Goal: Navigation & Orientation: Understand site structure

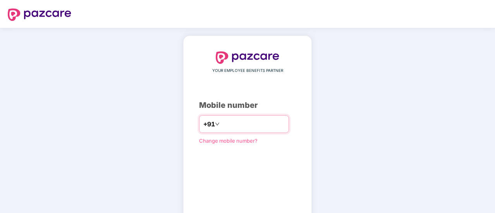
click at [236, 122] on input "number" at bounding box center [252, 124] width 63 height 12
type input "**********"
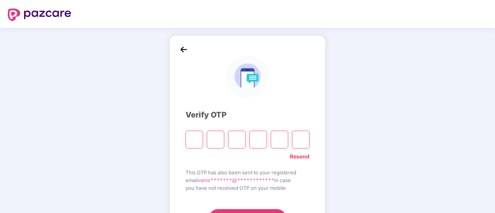
paste input "*"
type input "*"
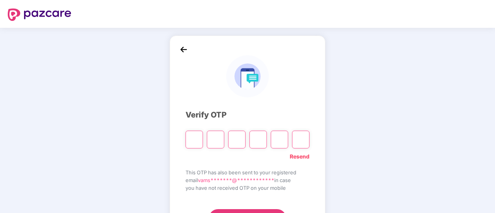
type input "*"
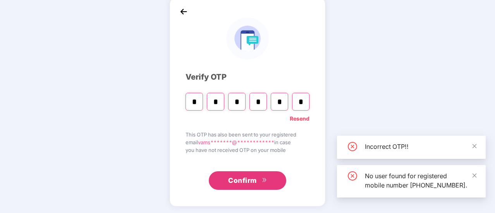
scroll to position [39, 0]
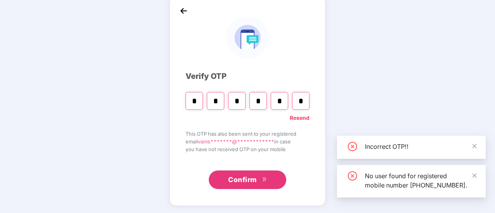
click at [240, 184] on span "Confirm" at bounding box center [242, 180] width 29 height 11
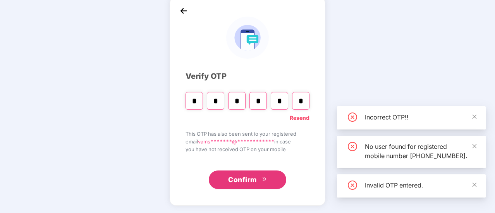
click at [295, 117] on link "Resend" at bounding box center [299, 118] width 20 height 9
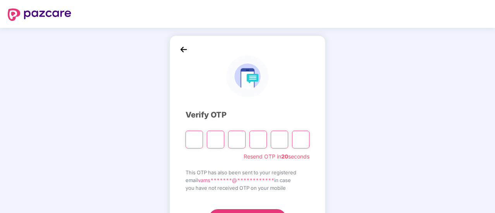
click at [197, 140] on input "Please enter verification code. Digit 1" at bounding box center [193, 140] width 17 height 18
paste input "*"
type input "*"
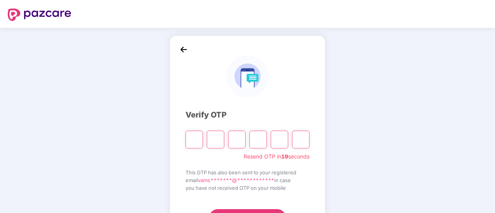
type input "*"
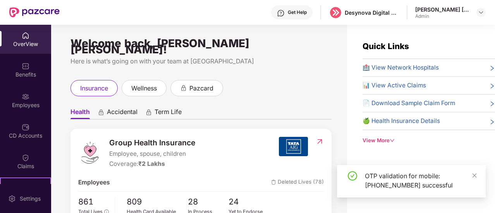
click at [22, 106] on div "Employees" at bounding box center [25, 105] width 51 height 8
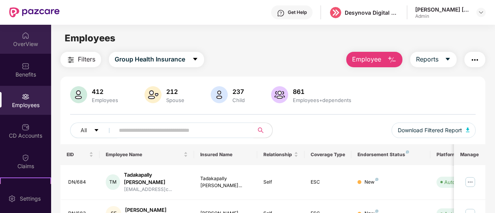
click at [21, 48] on div "OverView" at bounding box center [25, 39] width 51 height 29
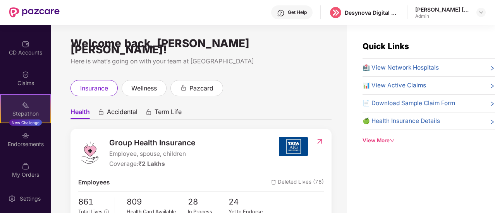
scroll to position [85, 0]
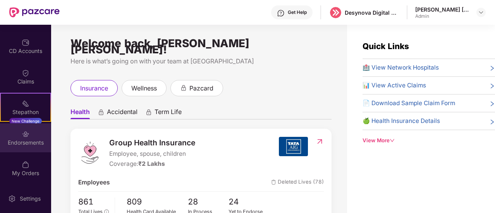
click at [27, 147] on div "Endorsements" at bounding box center [25, 137] width 51 height 29
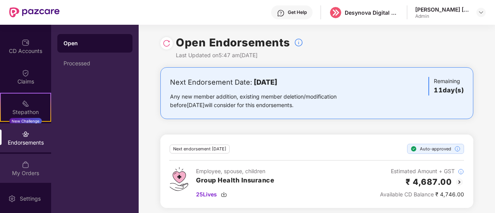
click at [19, 182] on div "My Orders" at bounding box center [25, 168] width 51 height 29
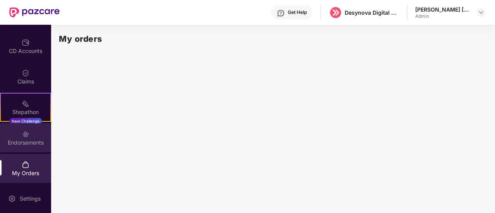
click at [29, 139] on div "Endorsements" at bounding box center [25, 143] width 51 height 8
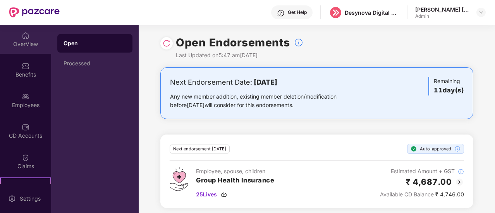
click at [19, 41] on div "OverView" at bounding box center [25, 44] width 51 height 8
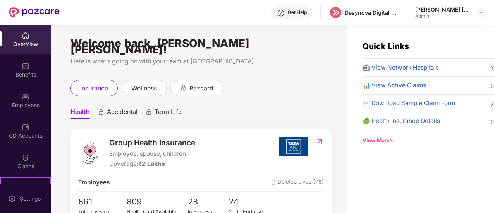
click at [386, 139] on div "View More" at bounding box center [428, 141] width 132 height 8
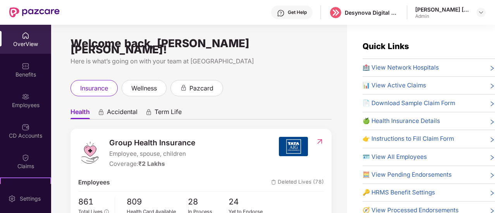
click at [418, 85] on span "📊 View Active Claims" at bounding box center [393, 85] width 63 height 9
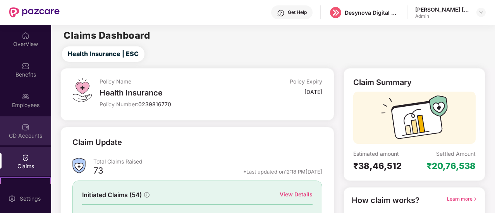
click at [26, 137] on div "CD Accounts" at bounding box center [25, 136] width 51 height 8
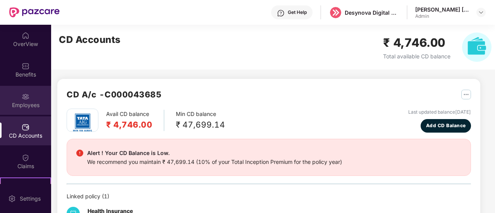
click at [22, 105] on div "Employees" at bounding box center [25, 105] width 51 height 8
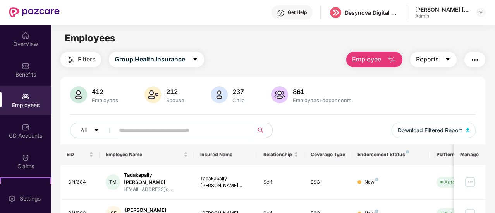
click at [433, 58] on span "Reports" at bounding box center [427, 60] width 22 height 10
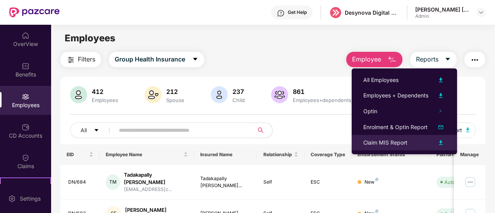
click at [402, 145] on div "Claim MIS Report" at bounding box center [385, 143] width 44 height 9
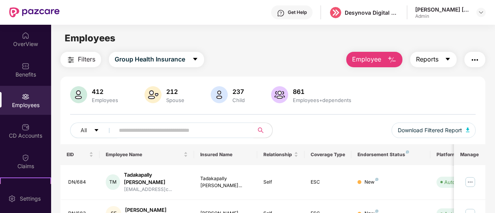
click at [450, 62] on icon "caret-down" at bounding box center [447, 59] width 6 height 6
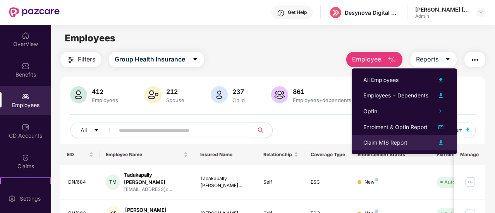
click at [440, 144] on img at bounding box center [440, 142] width 9 height 9
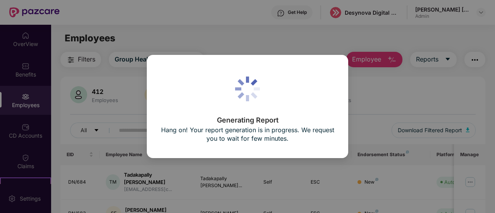
click at [356, 93] on div "Generating Report Hang on! Your report generation is in progress. We request yo…" at bounding box center [247, 106] width 495 height 213
click at [438, 60] on div "Generating Report Hang on! Your report generation is in progress. We request yo…" at bounding box center [247, 106] width 495 height 213
click at [258, 40] on div "Generating Report Hang on! Your report generation is in progress. We request yo…" at bounding box center [247, 106] width 495 height 213
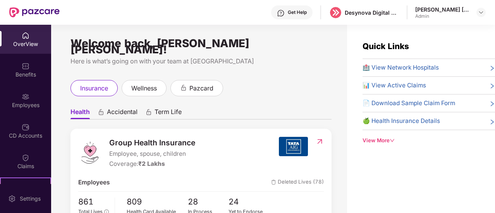
scroll to position [25, 0]
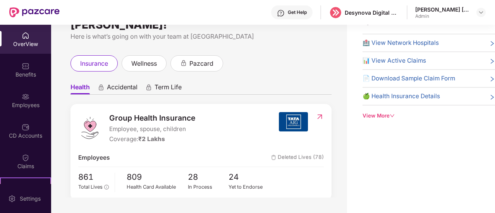
click at [388, 115] on div "View More" at bounding box center [428, 116] width 132 height 8
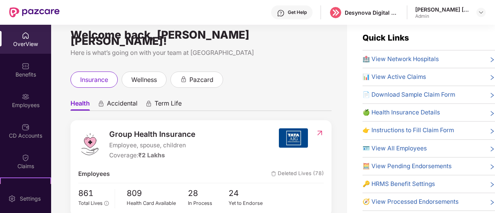
scroll to position [0, 0]
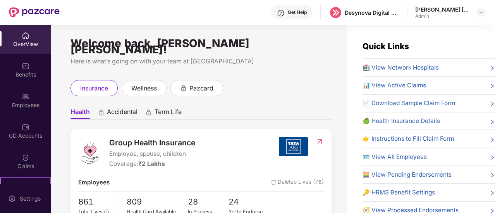
click at [315, 137] on div at bounding box center [319, 153] width 8 height 32
click at [318, 138] on img at bounding box center [319, 142] width 8 height 8
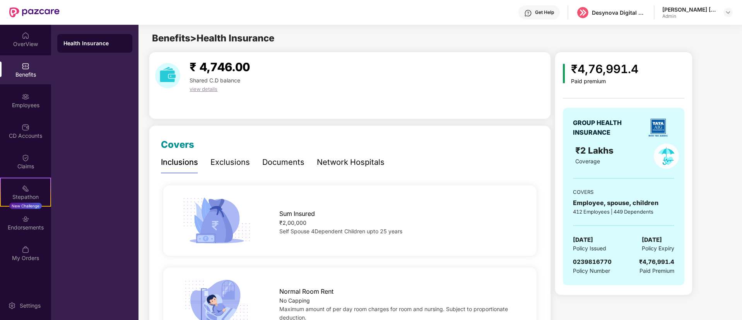
click at [216, 90] on span "view details" at bounding box center [204, 89] width 28 height 6
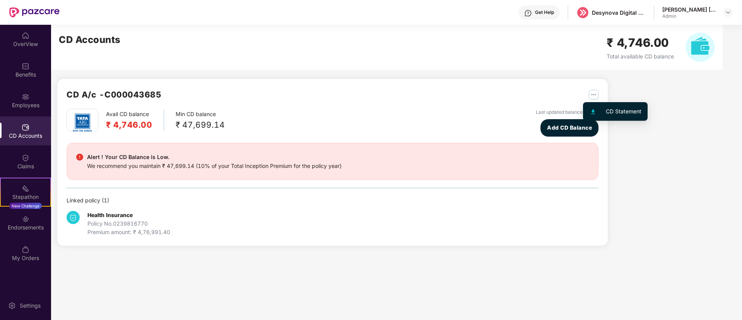
click at [494, 96] on img "button" at bounding box center [594, 95] width 10 height 10
click at [494, 155] on div "CD A/c - C000043685 Avail CD balance ₹ 4,746.00 Min CD balance ₹ 47,699.14 Last…" at bounding box center [385, 140] width 668 height 230
click at [102, 213] on b "Health Insurance" at bounding box center [109, 215] width 45 height 7
click at [494, 11] on div "[PERSON_NAME] [PERSON_NAME]" at bounding box center [698, 13] width 70 height 14
click at [494, 13] on img at bounding box center [728, 12] width 6 height 6
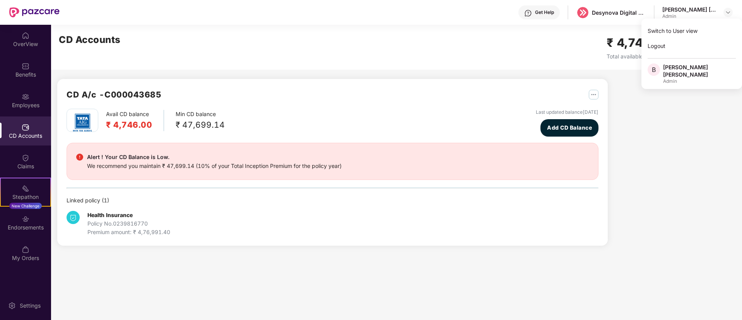
drag, startPoint x: 669, startPoint y: 160, endPoint x: 606, endPoint y: 36, distance: 139.7
click at [494, 159] on div "CD A/c - C000043685 Avail CD balance ₹ 4,746.00 Min CD balance ₹ 47,699.14 Last…" at bounding box center [385, 140] width 668 height 230
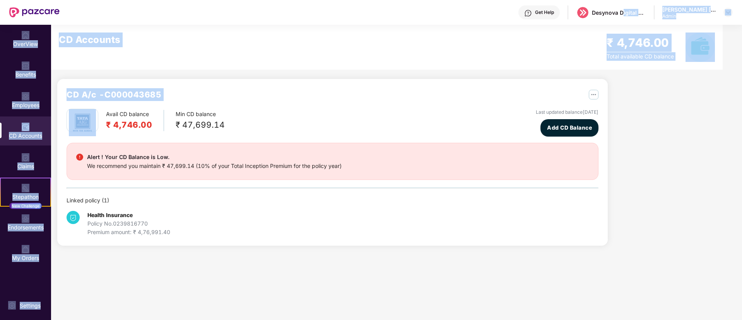
drag, startPoint x: 622, startPoint y: 9, endPoint x: 637, endPoint y: 106, distance: 98.7
click at [494, 106] on div "Get Help Desynova Digital private limited [PERSON_NAME] [PERSON_NAME] Admin Ove…" at bounding box center [371, 160] width 742 height 320
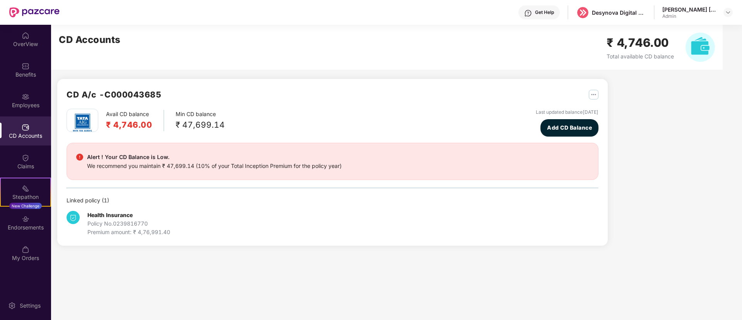
click at [494, 136] on div "CD A/c - C000043685 Avail CD balance ₹ 4,746.00 Min CD balance ₹ 47,699.14 Last…" at bounding box center [385, 140] width 668 height 230
click at [19, 163] on div "Claims" at bounding box center [25, 167] width 51 height 8
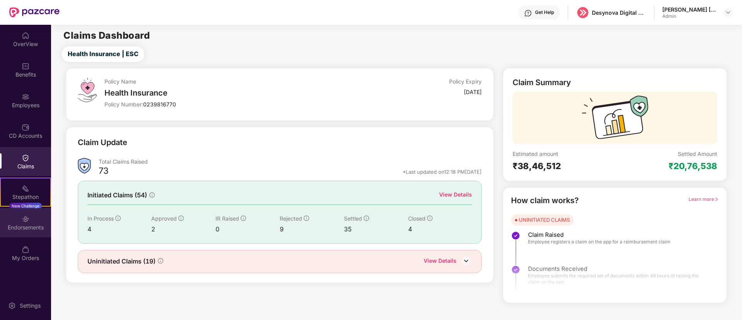
click at [29, 213] on div "Endorsements" at bounding box center [25, 228] width 51 height 8
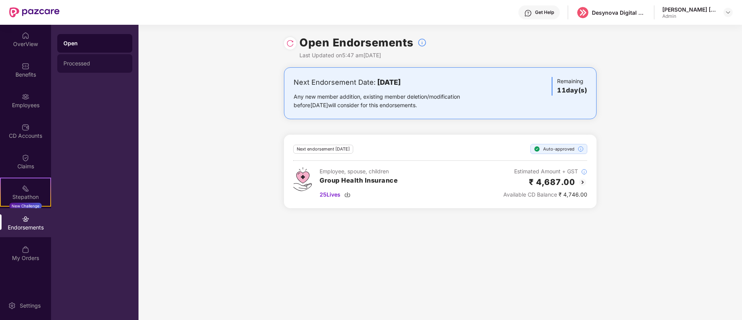
click at [99, 64] on div "Processed" at bounding box center [94, 63] width 63 height 6
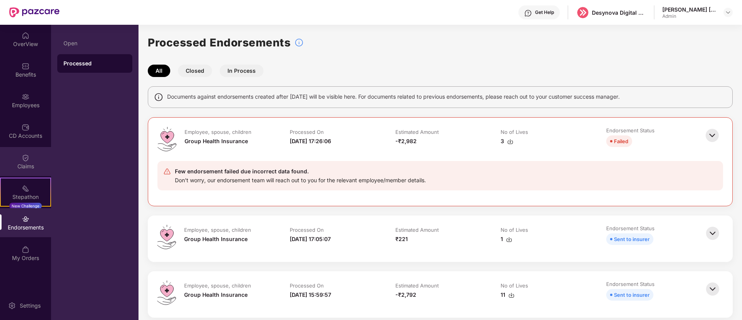
click at [20, 153] on div "Claims" at bounding box center [25, 161] width 51 height 29
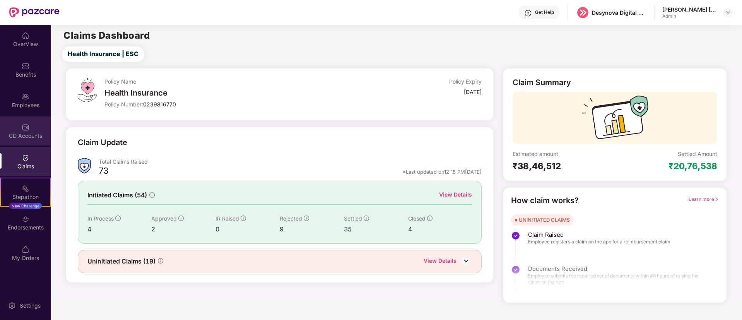
click at [20, 130] on div "CD Accounts" at bounding box center [25, 130] width 51 height 29
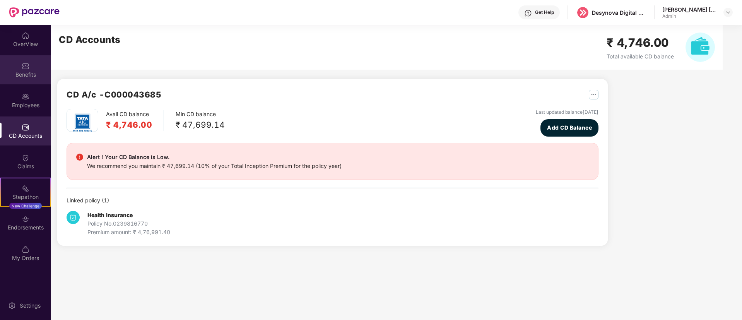
click at [31, 68] on div "Benefits" at bounding box center [25, 69] width 51 height 29
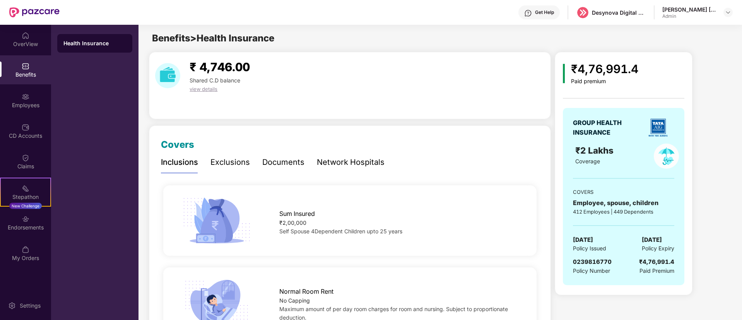
click at [198, 90] on span "view details" at bounding box center [204, 89] width 28 height 6
click at [264, 163] on div "Documents" at bounding box center [283, 162] width 42 height 12
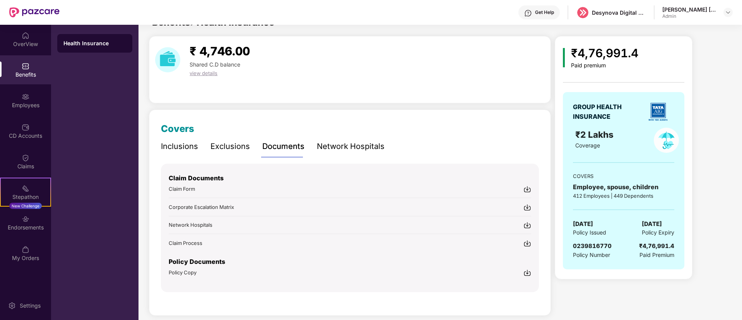
scroll to position [24, 0]
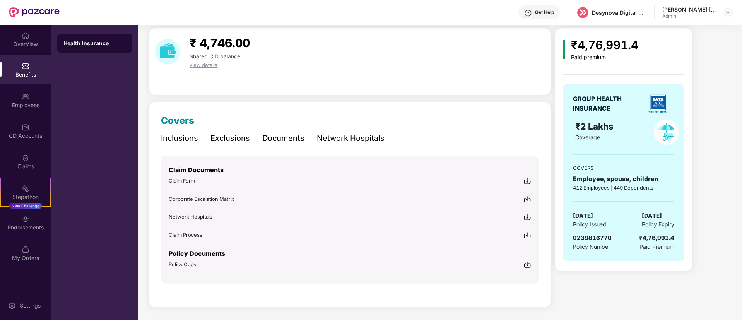
click at [494, 213] on img at bounding box center [528, 265] width 8 height 8
